Goal: Transaction & Acquisition: Purchase product/service

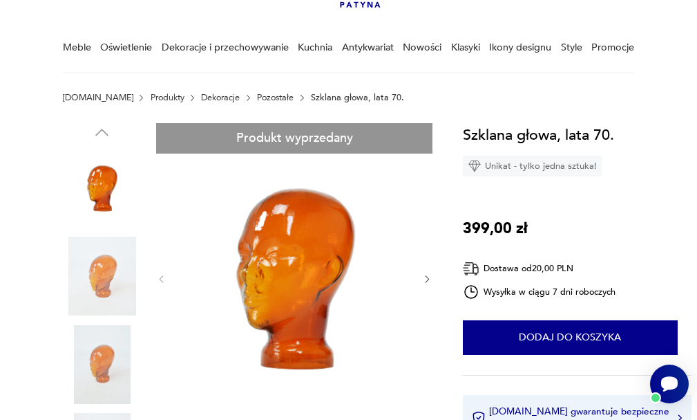
scroll to position [148, 0]
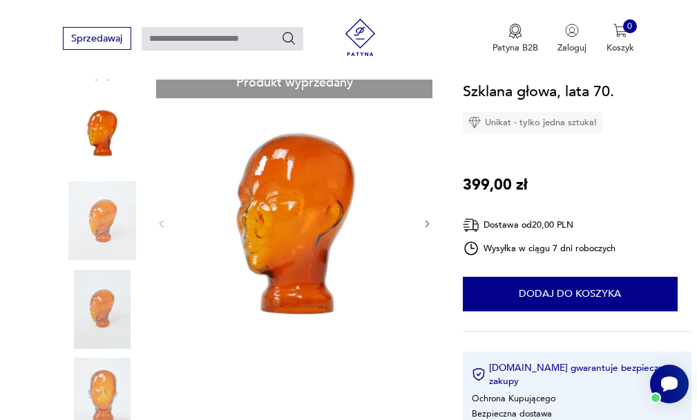
click at [104, 218] on img at bounding box center [102, 220] width 79 height 79
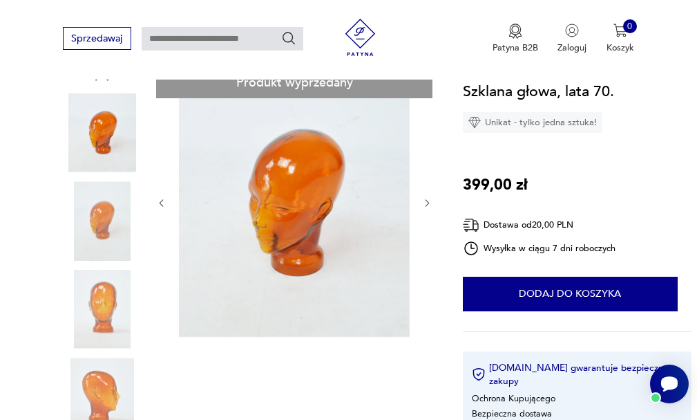
click at [426, 201] on icon "button" at bounding box center [427, 203] width 10 height 10
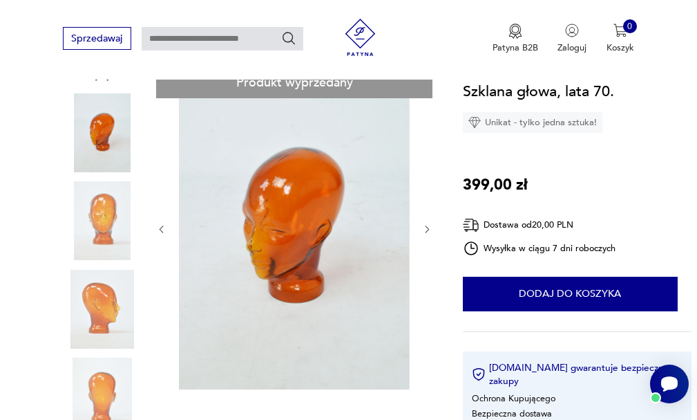
click at [426, 201] on div at bounding box center [294, 229] width 276 height 323
click at [424, 228] on icon "button" at bounding box center [427, 229] width 10 height 10
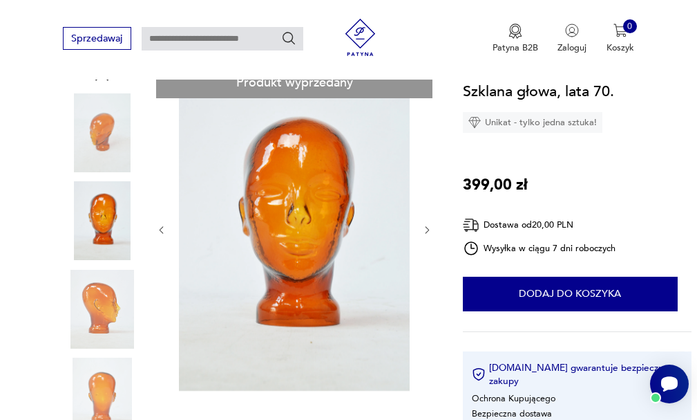
click at [424, 228] on icon "button" at bounding box center [427, 230] width 10 height 10
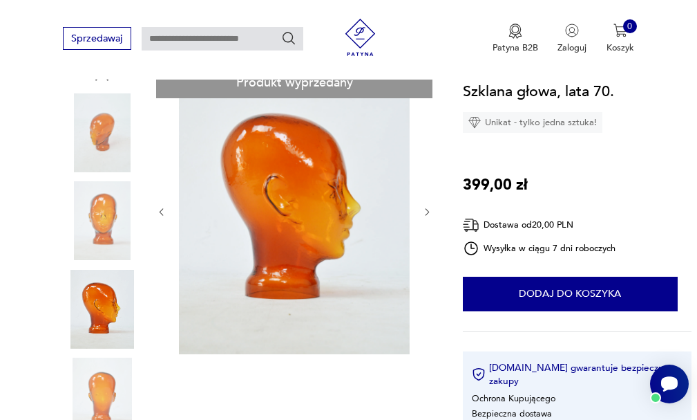
click at [424, 228] on div at bounding box center [294, 212] width 276 height 289
click at [425, 213] on icon "button" at bounding box center [427, 212] width 10 height 10
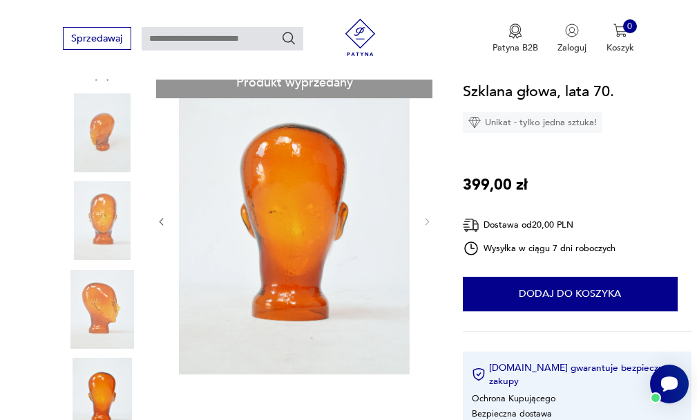
click at [425, 213] on div at bounding box center [294, 222] width 276 height 308
